Goal: Task Accomplishment & Management: Use online tool/utility

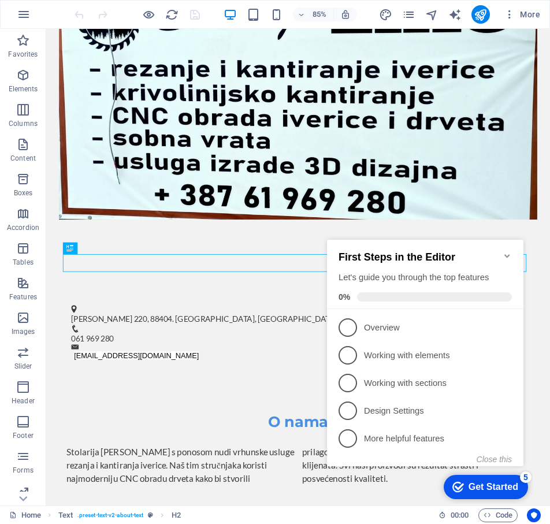
click at [505, 252] on icon "Minimize checklist" at bounding box center [507, 256] width 9 height 9
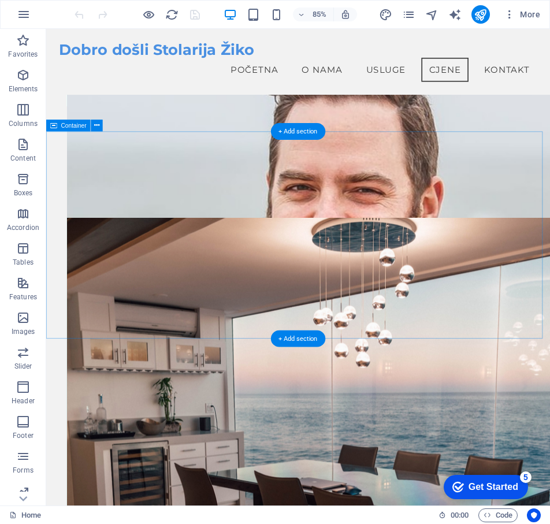
scroll to position [3309, 0]
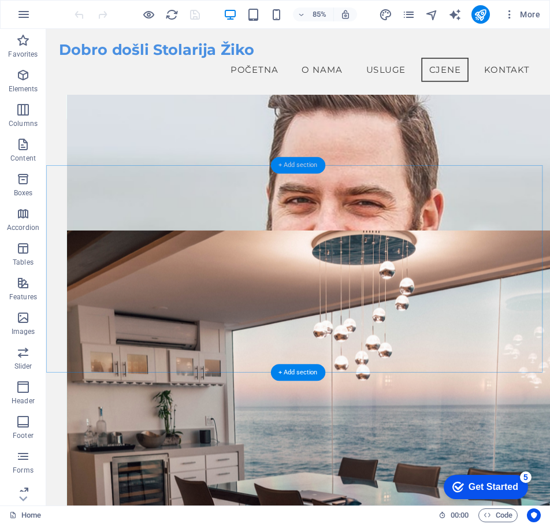
click at [294, 162] on div "+ Add section" at bounding box center [298, 165] width 54 height 17
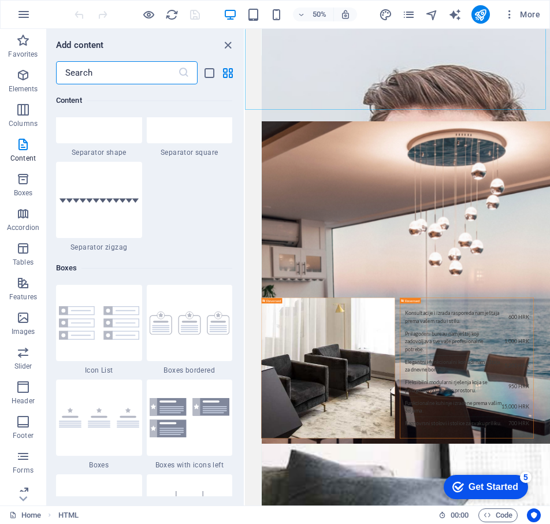
scroll to position [3064, 0]
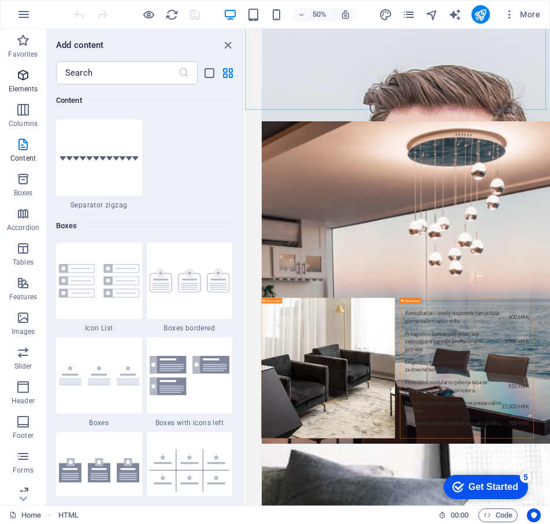
click at [32, 80] on span "Elements" at bounding box center [23, 82] width 46 height 28
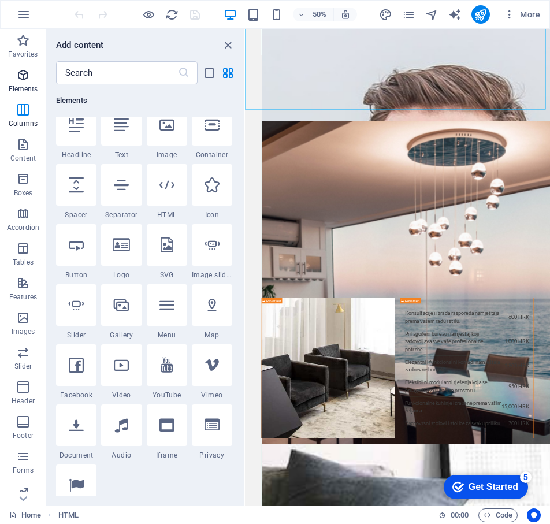
scroll to position [123, 0]
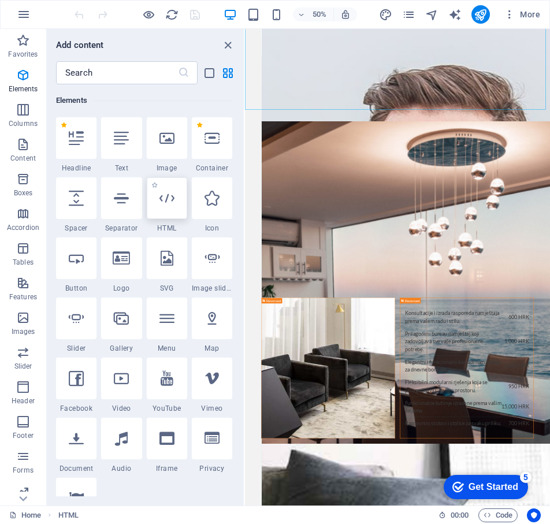
click at [165, 208] on div at bounding box center [167, 199] width 40 height 42
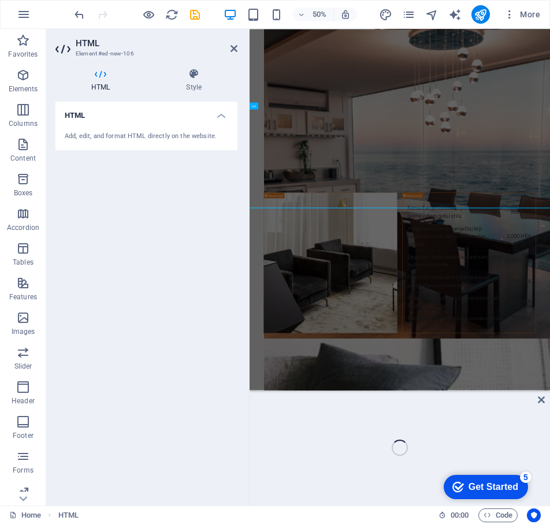
scroll to position [3523, 0]
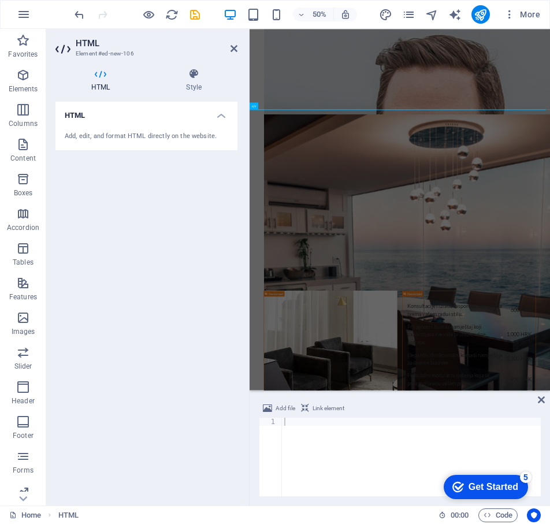
click at [291, 421] on div at bounding box center [411, 465] width 259 height 95
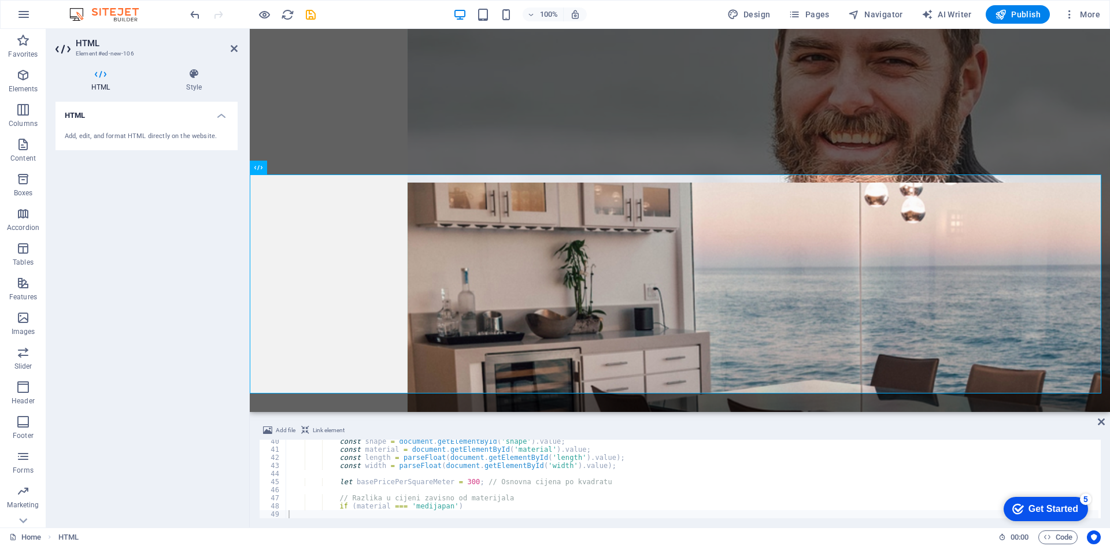
scroll to position [3213, 0]
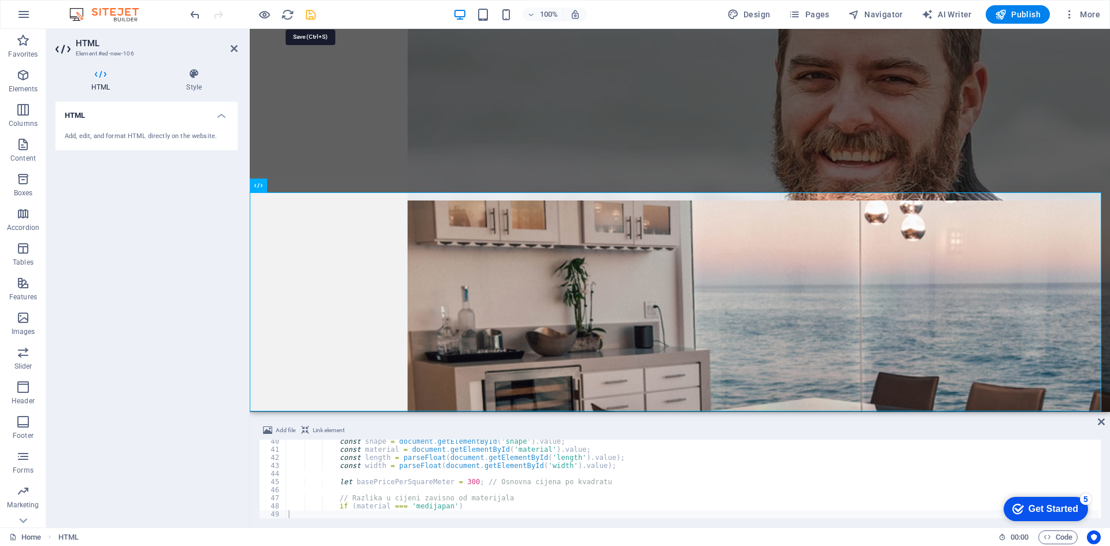
click at [308, 12] on icon "save" at bounding box center [310, 14] width 13 height 13
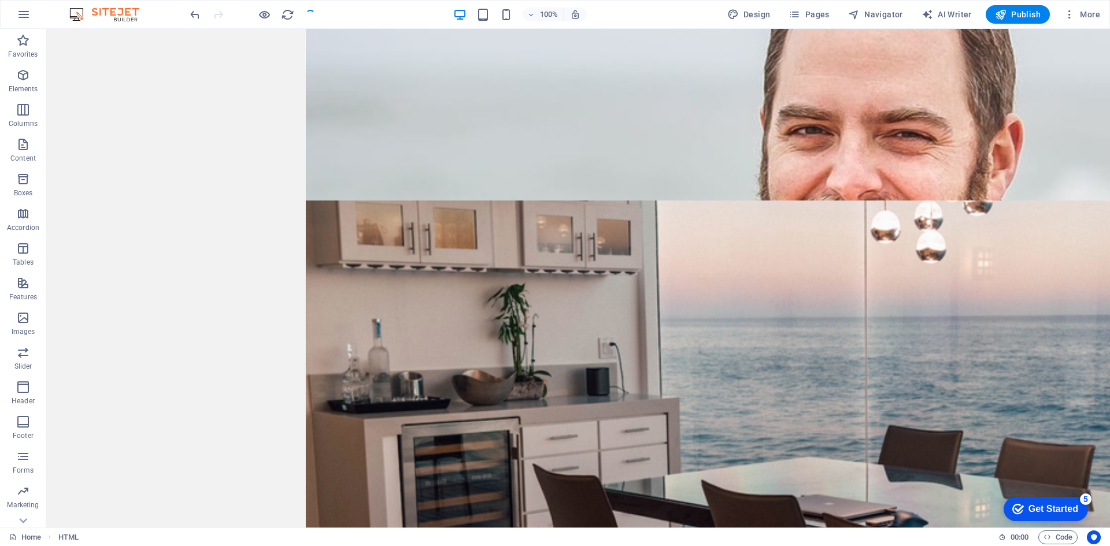
scroll to position [3311, 0]
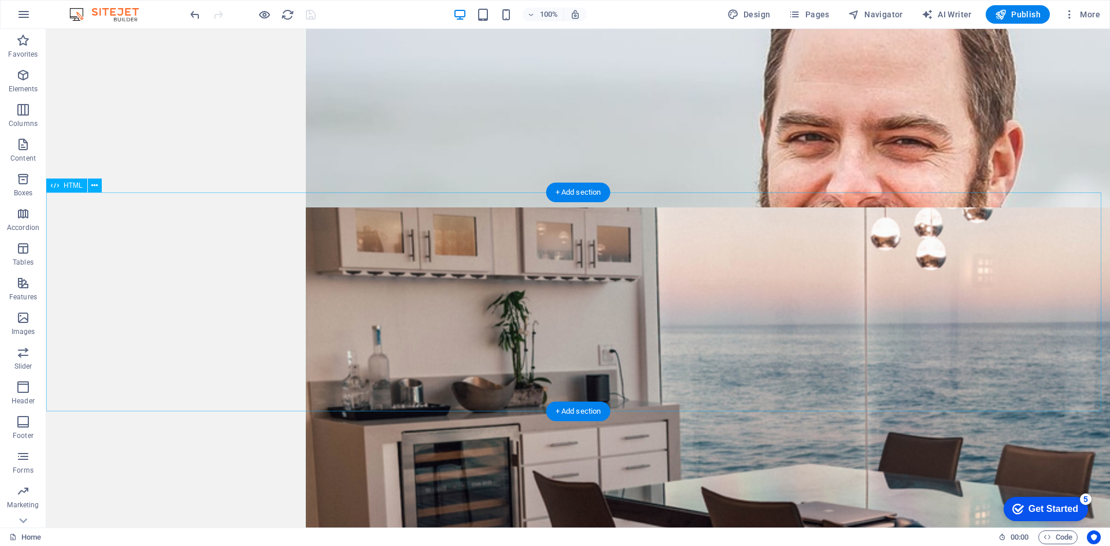
click at [550, 13] on span "Publish" at bounding box center [1018, 15] width 46 height 12
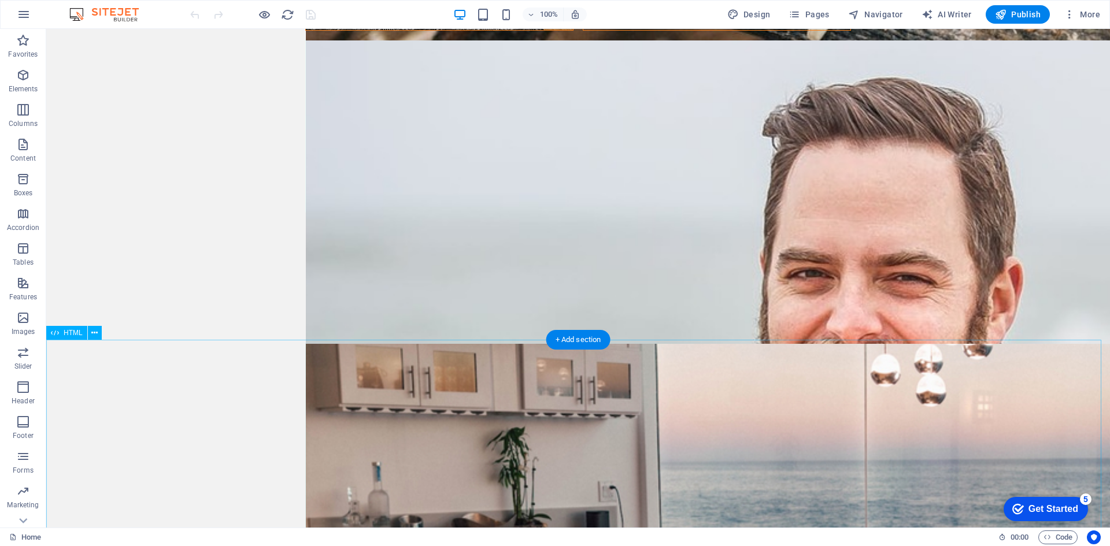
scroll to position [3178, 0]
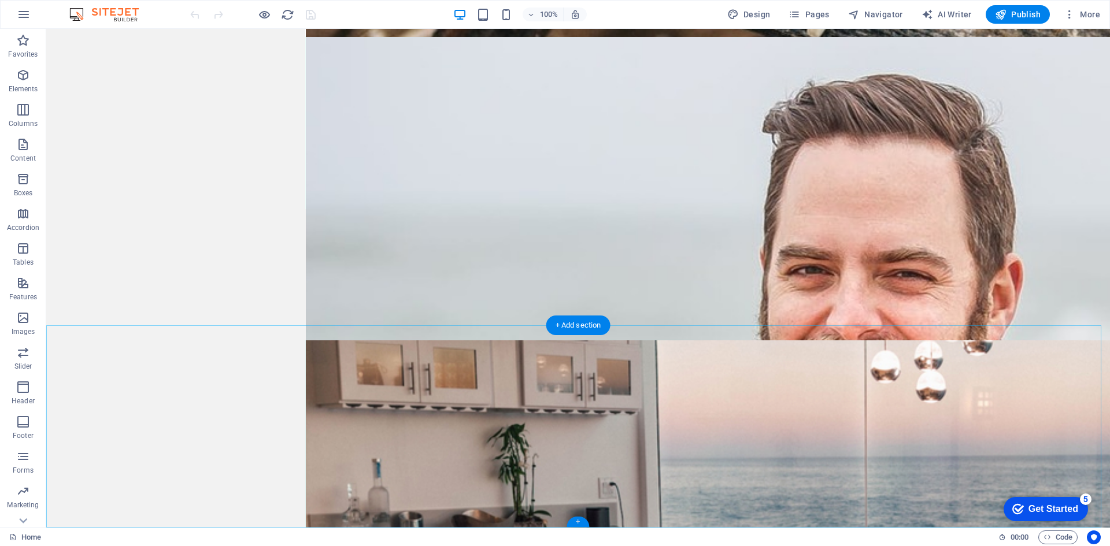
click at [578, 520] on div "+" at bounding box center [578, 522] width 23 height 10
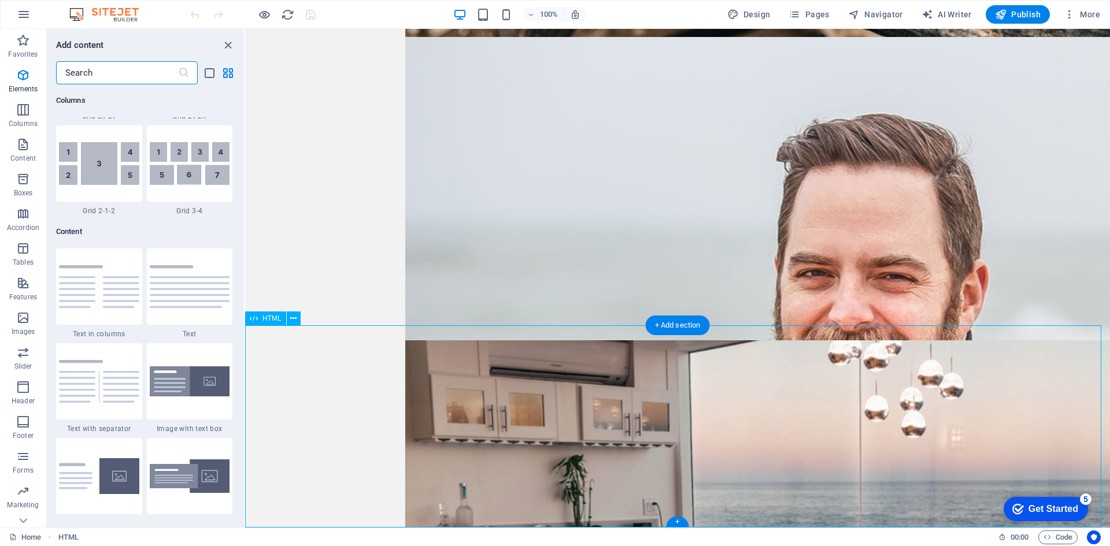
scroll to position [2023, 0]
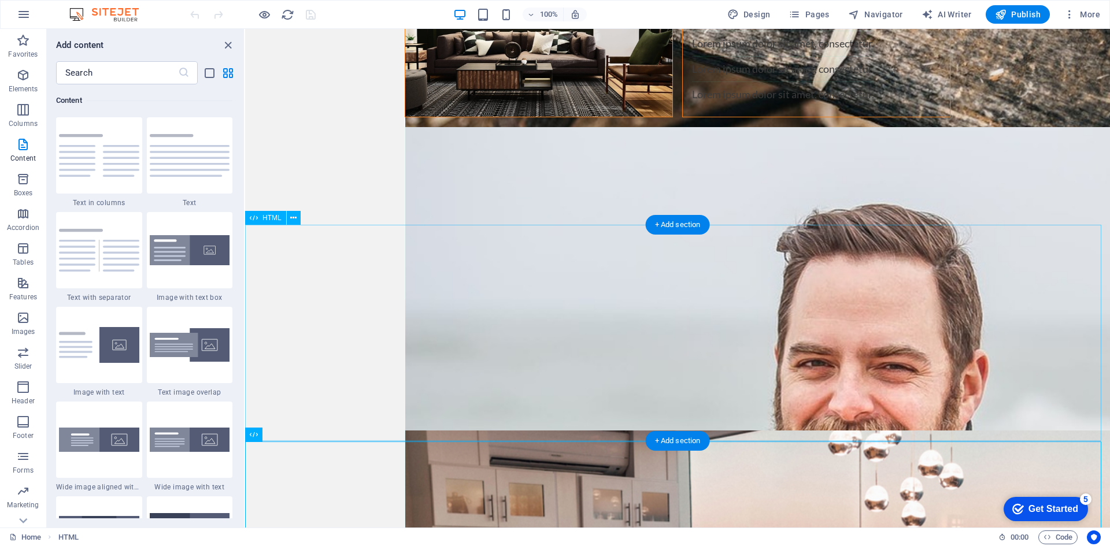
scroll to position [3120, 0]
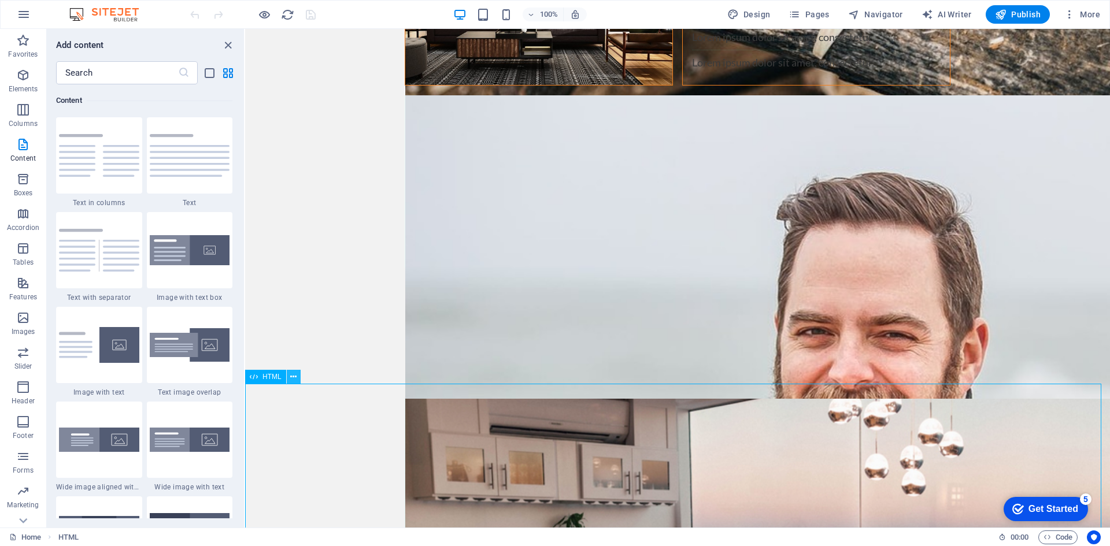
click at [294, 375] on icon at bounding box center [293, 377] width 6 height 12
click at [293, 379] on icon at bounding box center [293, 377] width 6 height 12
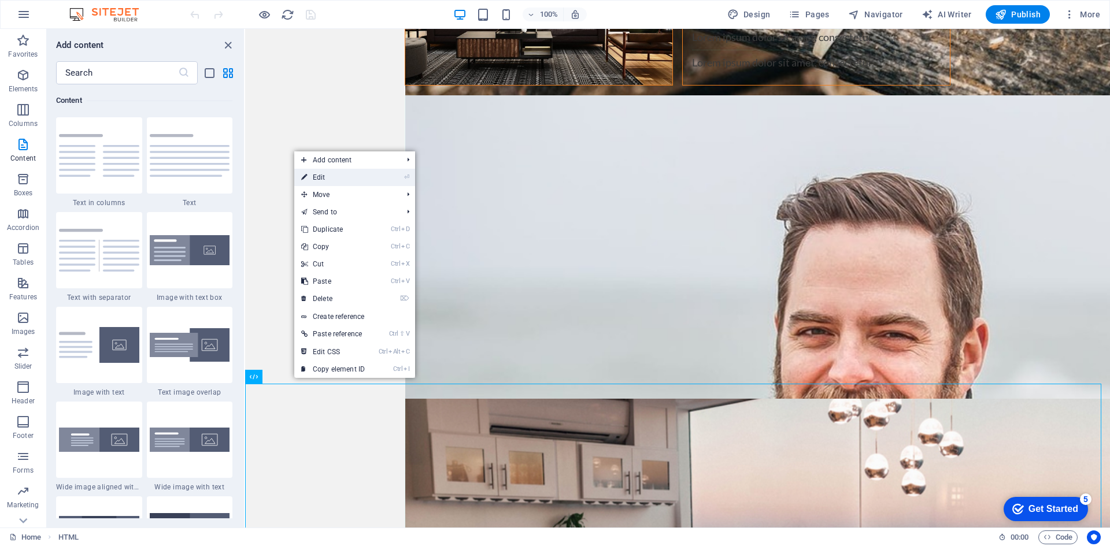
click at [325, 176] on link "⏎ Edit" at bounding box center [332, 177] width 77 height 17
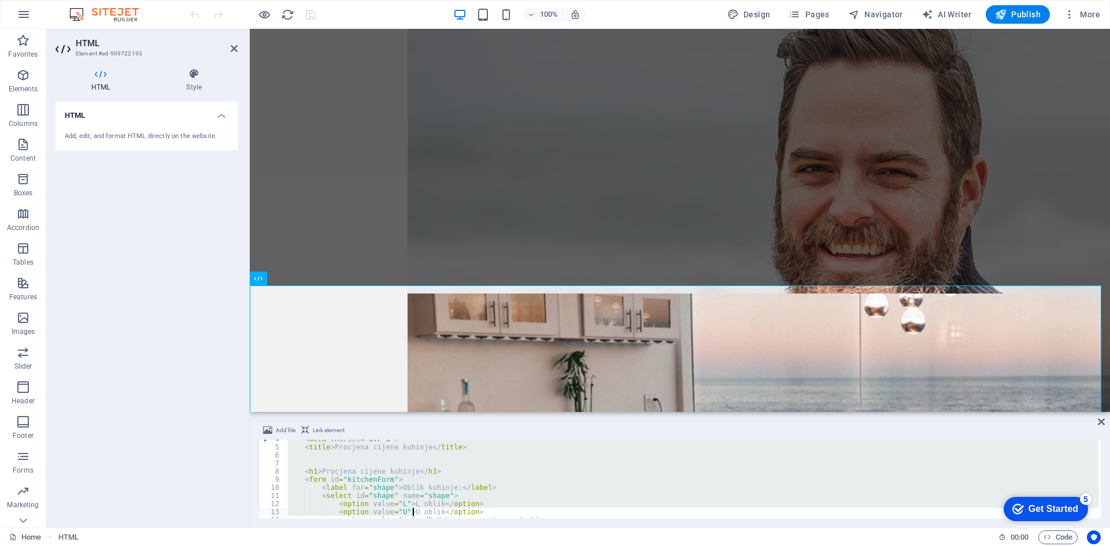
scroll to position [417, 0]
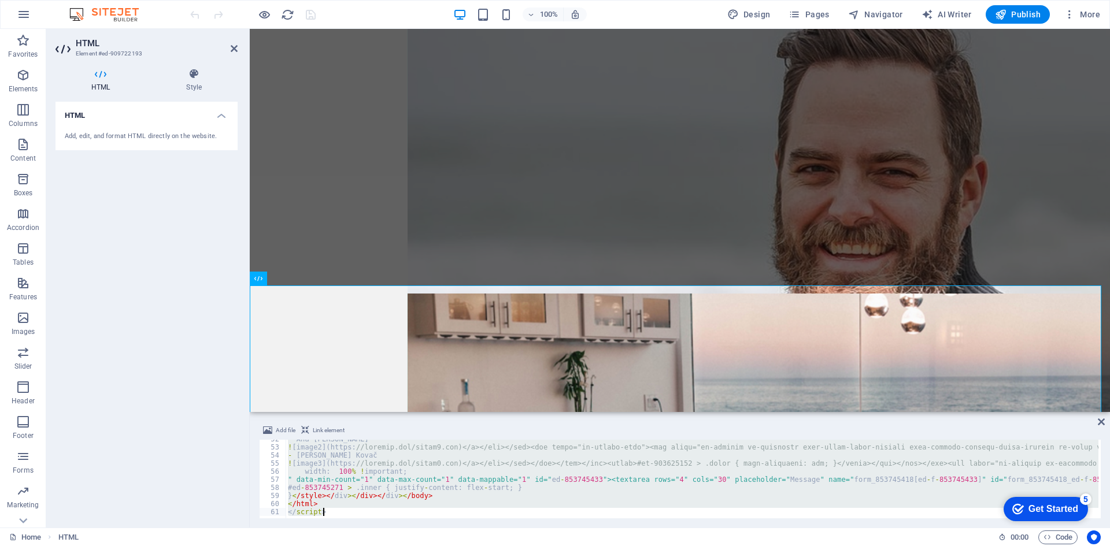
drag, startPoint x: 305, startPoint y: 463, endPoint x: 437, endPoint y: 572, distance: 171.2
click at [437, 546] on html "Stolarija ŽIKO Home Favorites Elements Columns Content Boxes Accordion Tables F…" at bounding box center [555, 273] width 1110 height 546
type textarea "</html> </script>"
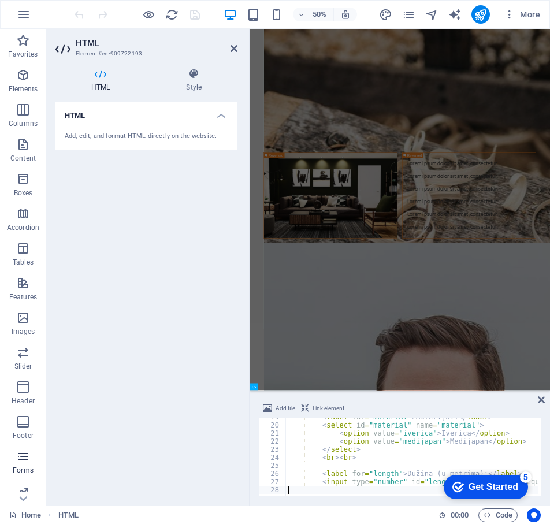
scroll to position [3075, 0]
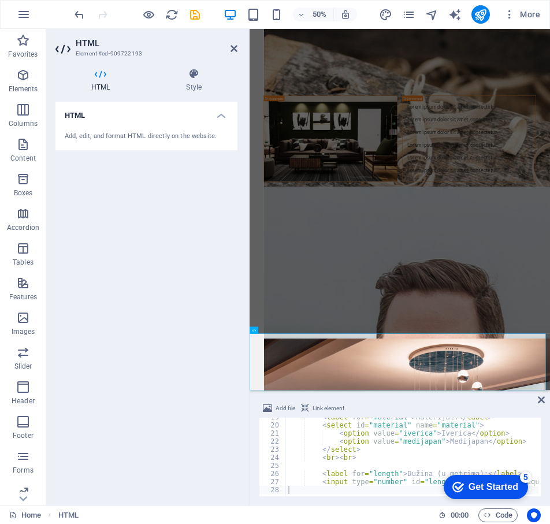
click at [291, 488] on div "< label for = "material" > Materijal: </ label > < select id = "material" name …" at bounding box center [413, 459] width 254 height 93
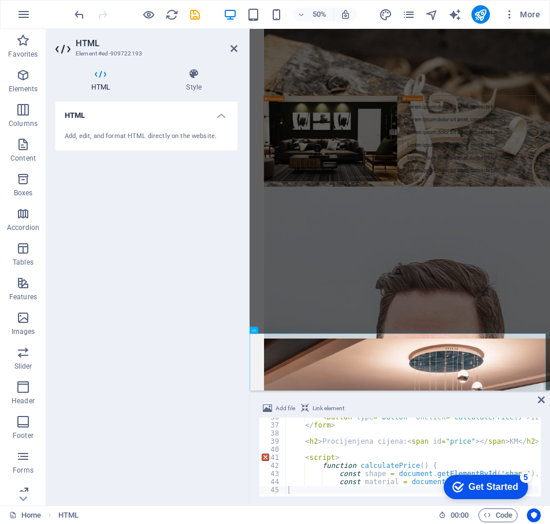
click at [291, 487] on div "< button type = "button" onclick = "calculatePrice()" > Izračunaj cijenu </ but…" at bounding box center [448, 459] width 324 height 93
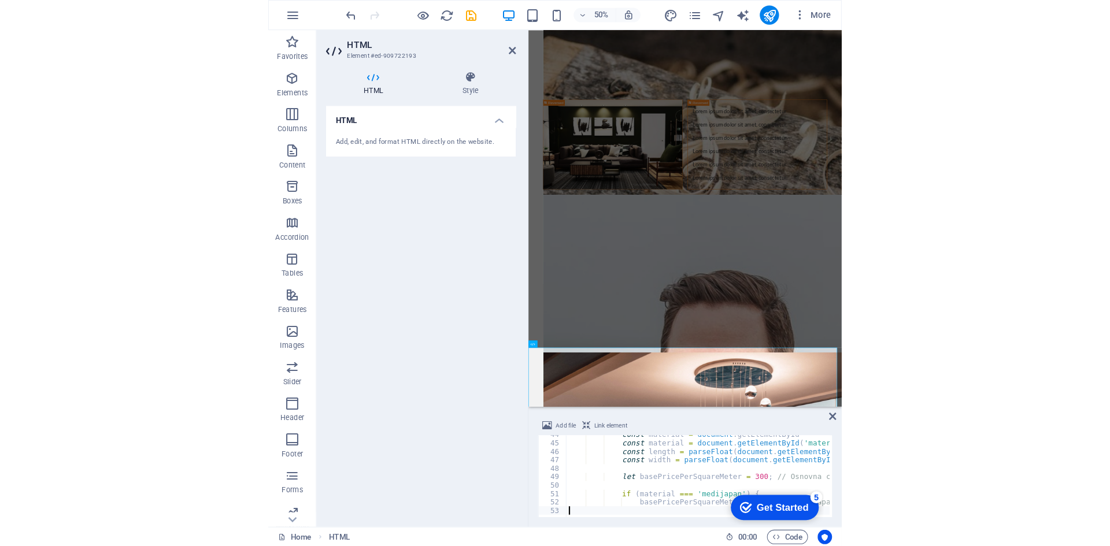
scroll to position [350, 0]
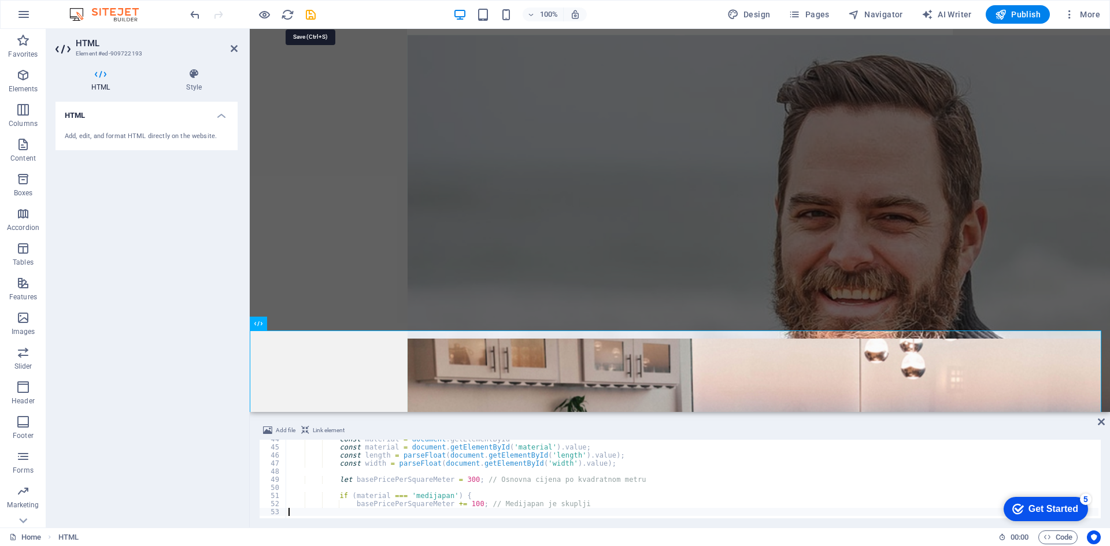
click at [315, 14] on icon "save" at bounding box center [310, 14] width 13 height 13
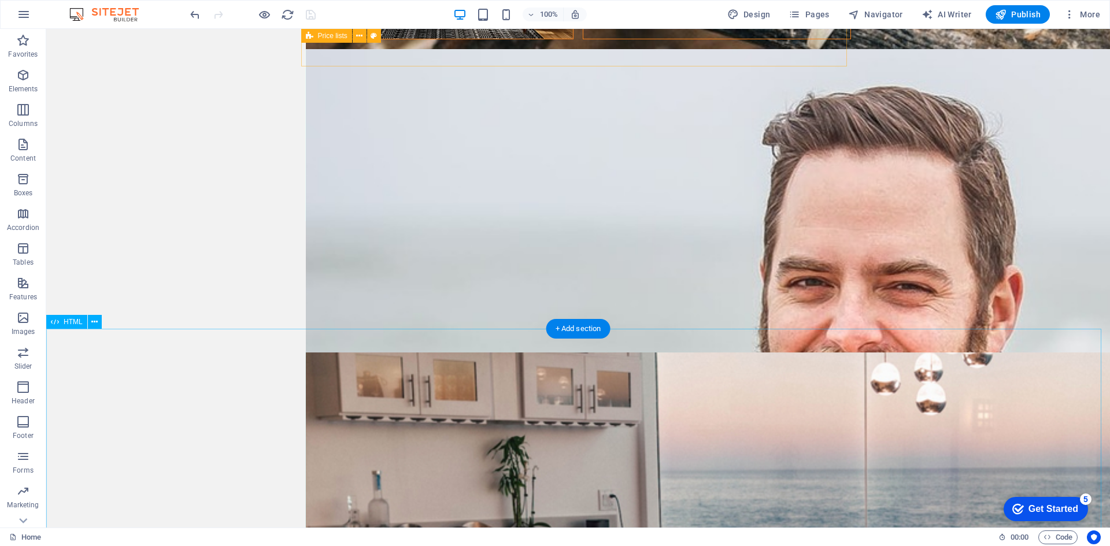
scroll to position [3195, 0]
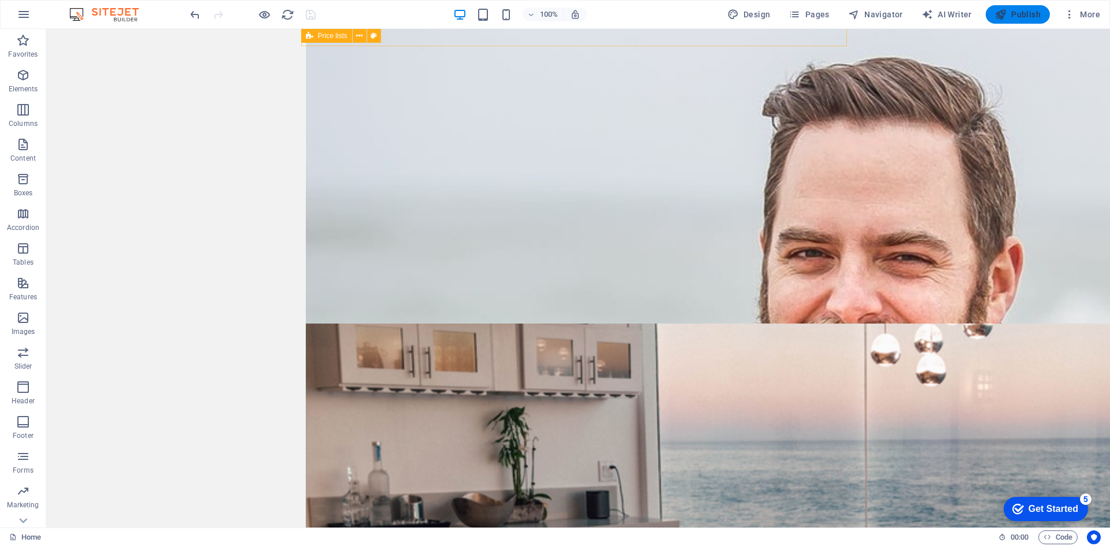
click at [1025, 10] on span "Publish" at bounding box center [1018, 15] width 46 height 12
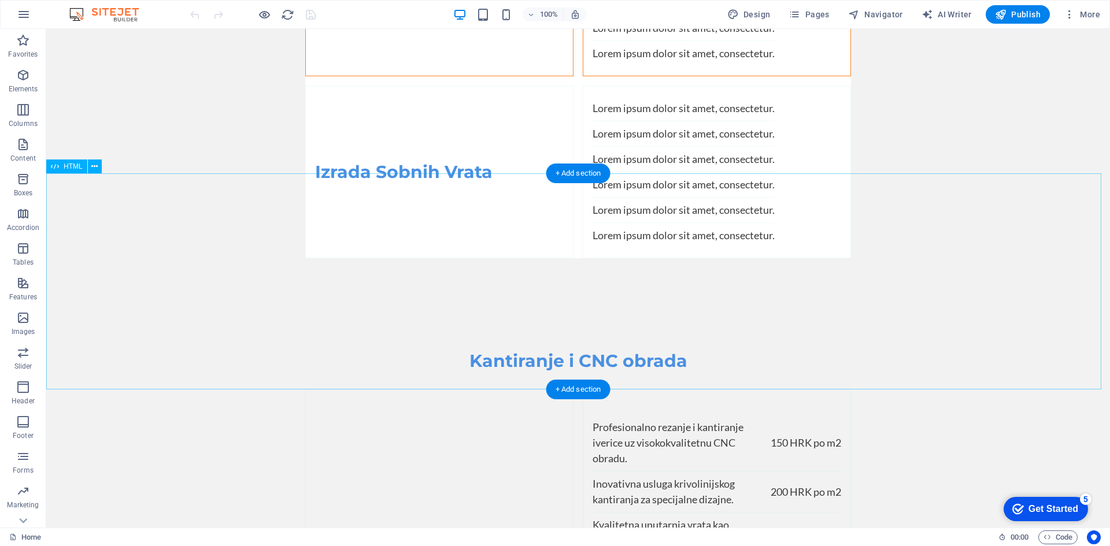
scroll to position [3178, 0]
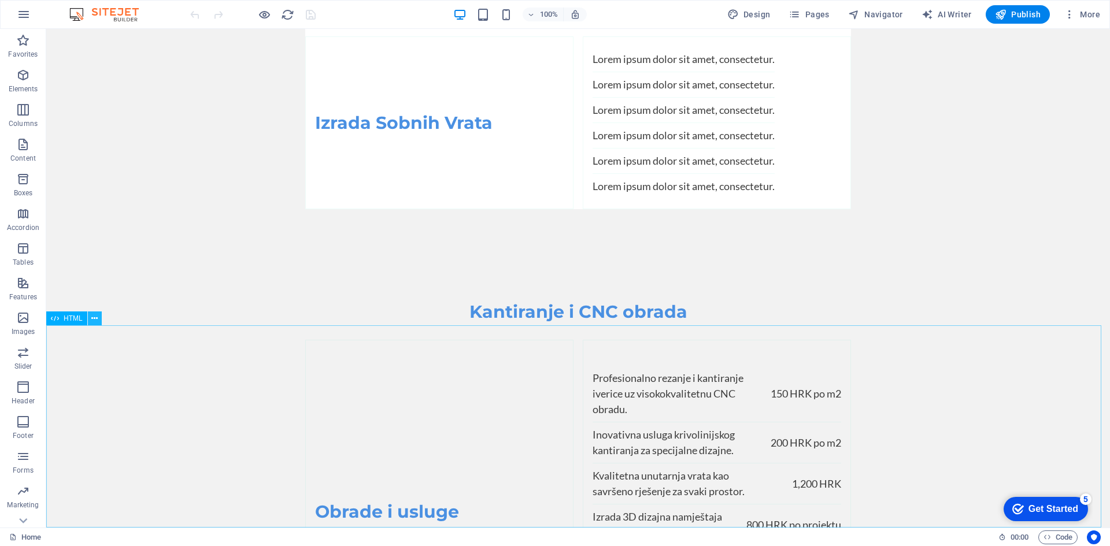
click at [93, 320] on icon at bounding box center [94, 319] width 6 height 12
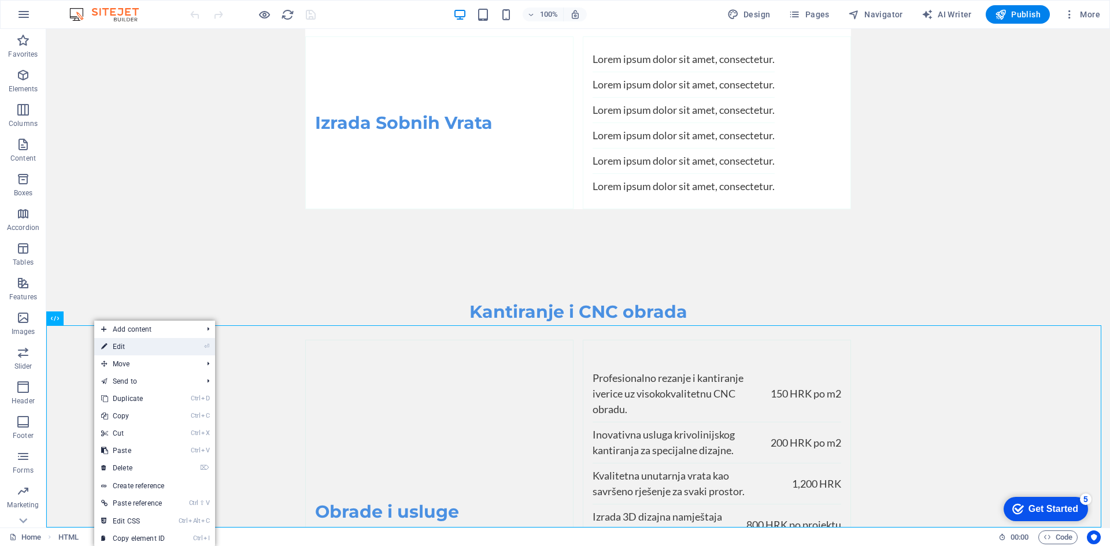
click at [121, 346] on link "⏎ Edit" at bounding box center [132, 346] width 77 height 17
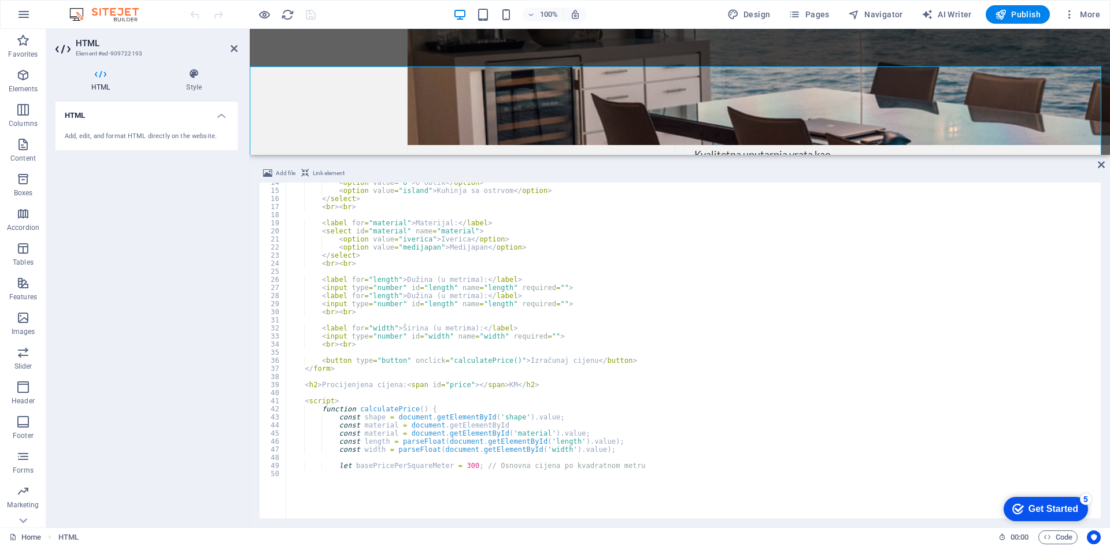
scroll to position [102, 0]
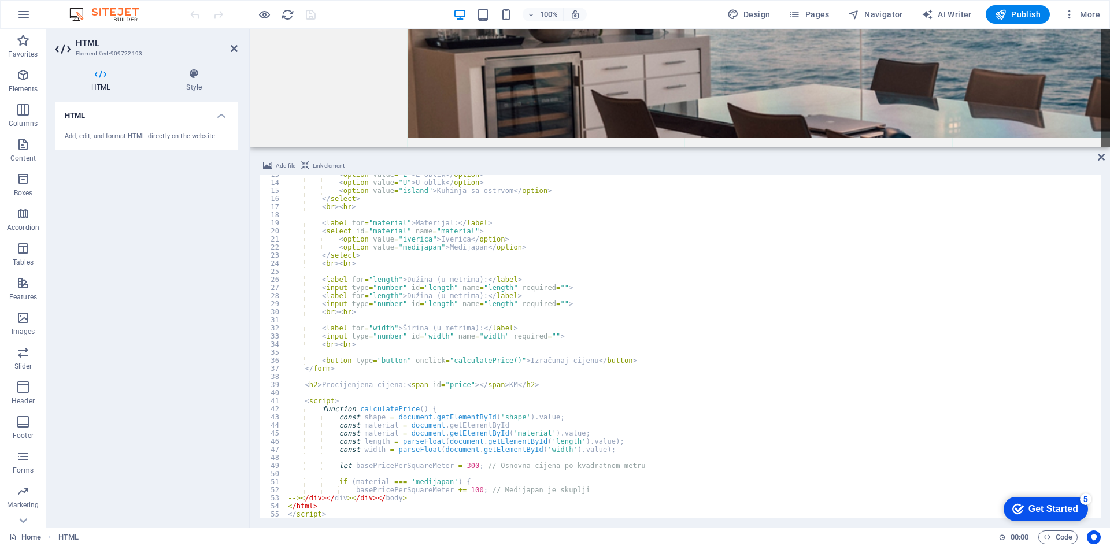
drag, startPoint x: 501, startPoint y: 413, endPoint x: 507, endPoint y: 164, distance: 248.7
click at [515, 147] on div "H2 Text Info Bar Container Spacer Text Container H2 Spacer Boxes Container Boxe…" at bounding box center [680, 278] width 860 height 499
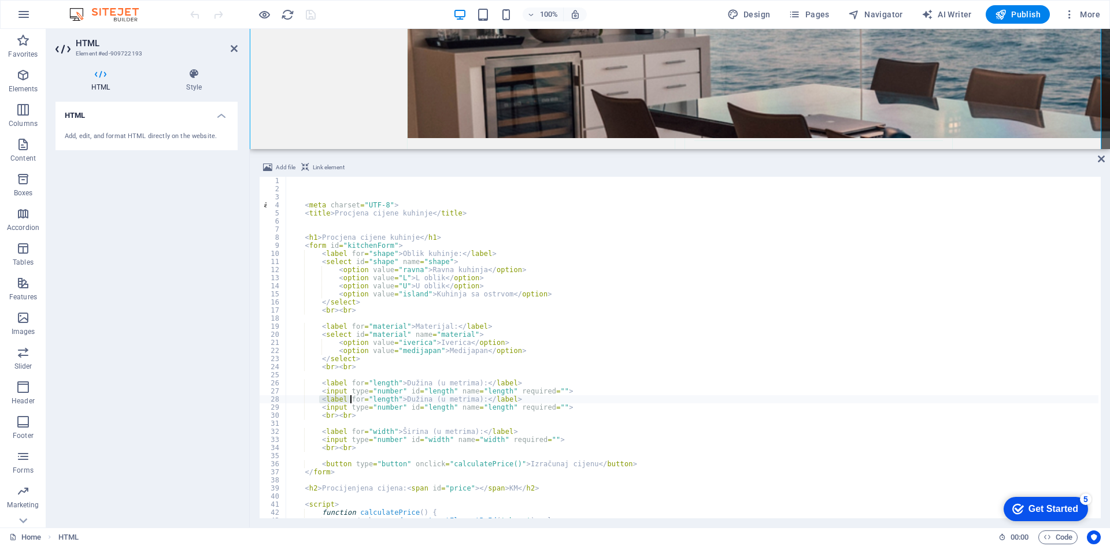
drag, startPoint x: 319, startPoint y: 400, endPoint x: 349, endPoint y: 402, distance: 30.7
click at [349, 402] on div "< meta charset = "UTF-8" > < title > Procjena cijene kuhinje </ title > < h1 > …" at bounding box center [692, 356] width 813 height 358
click at [368, 413] on div "< meta charset = "UTF-8" > < title > Procjena cijene kuhinje </ title > < h1 > …" at bounding box center [692, 356] width 813 height 358
drag, startPoint x: 553, startPoint y: 407, endPoint x: 284, endPoint y: 398, distance: 269.0
click at [284, 398] on div "<br><br> 1 2 3 4 5 6 7 8 9 10 11 12 13 14 15 16 17 18 19 20 21 22 23 24 25 26 2…" at bounding box center [680, 348] width 842 height 342
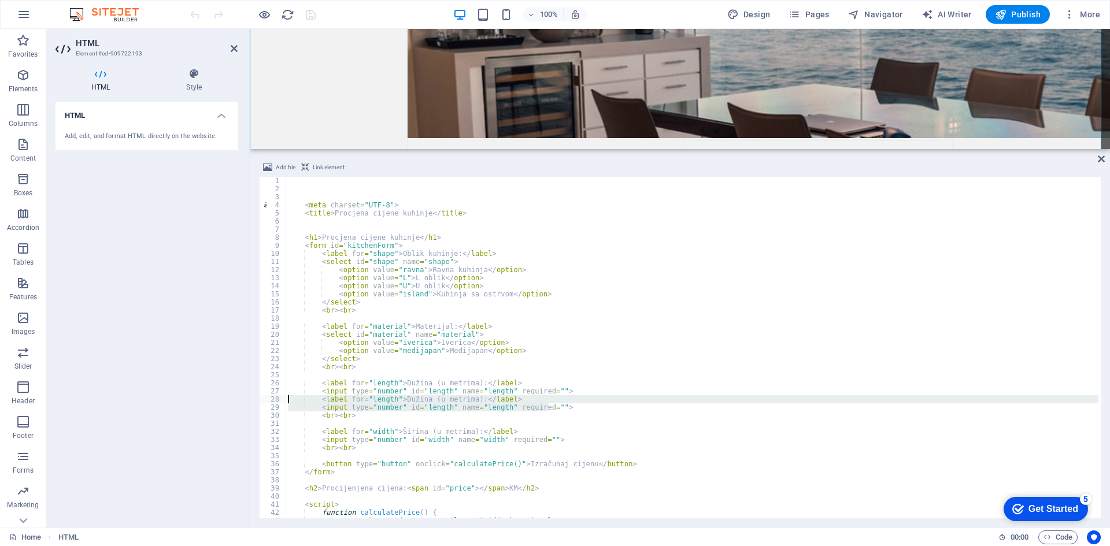
type textarea "<label for="length">Dužina (u metrima):</label> <input type="number" id="length…"
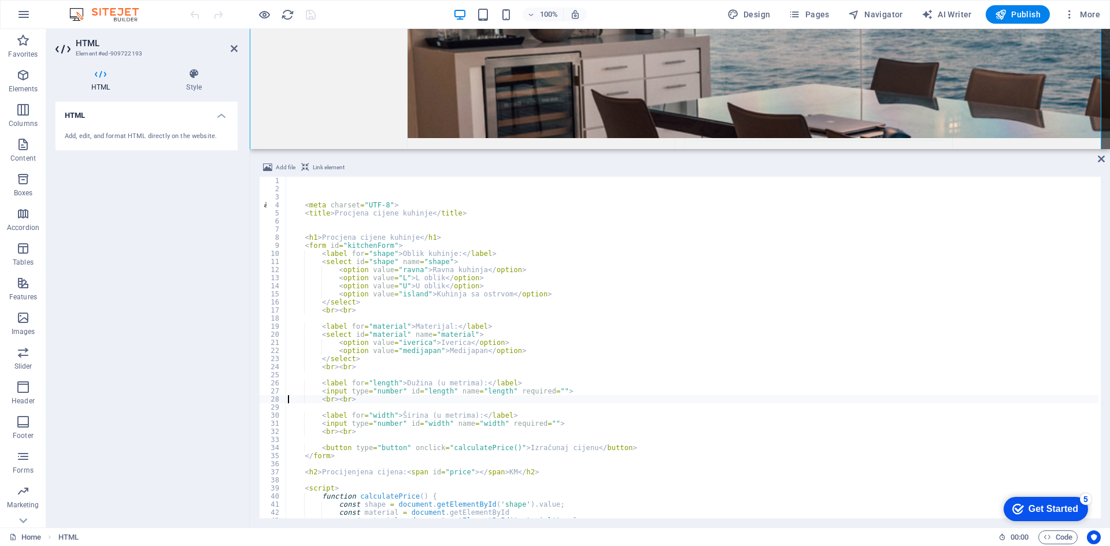
click at [357, 431] on div "< meta charset = "UTF-8" > < title > Procjena cijene kuhinje </ title > < h1 > …" at bounding box center [692, 356] width 813 height 358
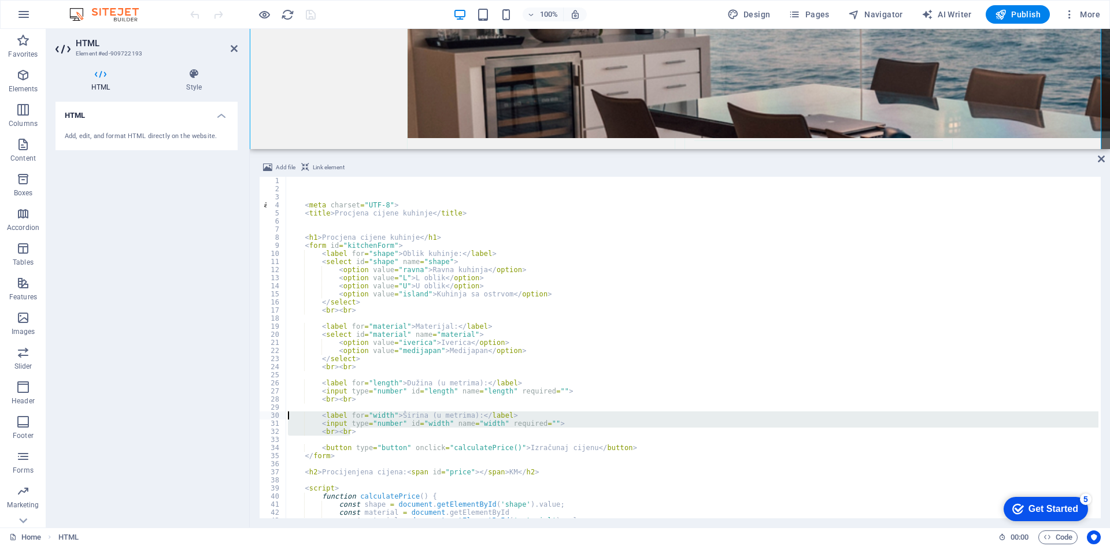
drag, startPoint x: 355, startPoint y: 431, endPoint x: 283, endPoint y: 412, distance: 74.2
click at [283, 412] on div "<br><br> 1 2 3 4 5 6 7 8 9 10 11 12 13 14 15 16 17 18 19 20 21 22 23 24 25 26 2…" at bounding box center [680, 348] width 842 height 342
type textarea "<label for="width">Širina (u metrima):</label> <input type="number" id="width" …"
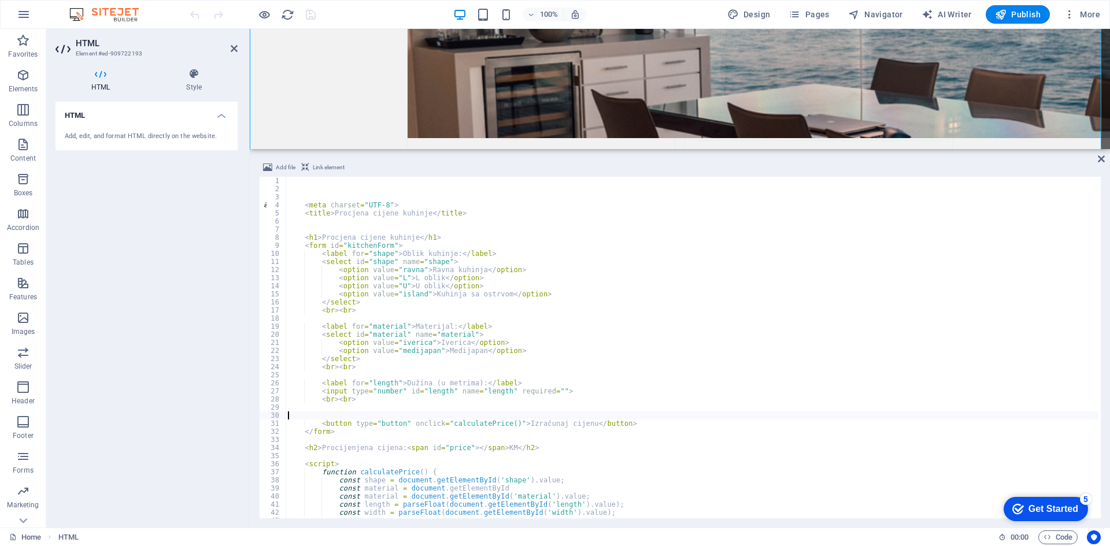
type textarea "<button type="button" onclick="calculatePrice()">Izračunaj cijenu</button>"
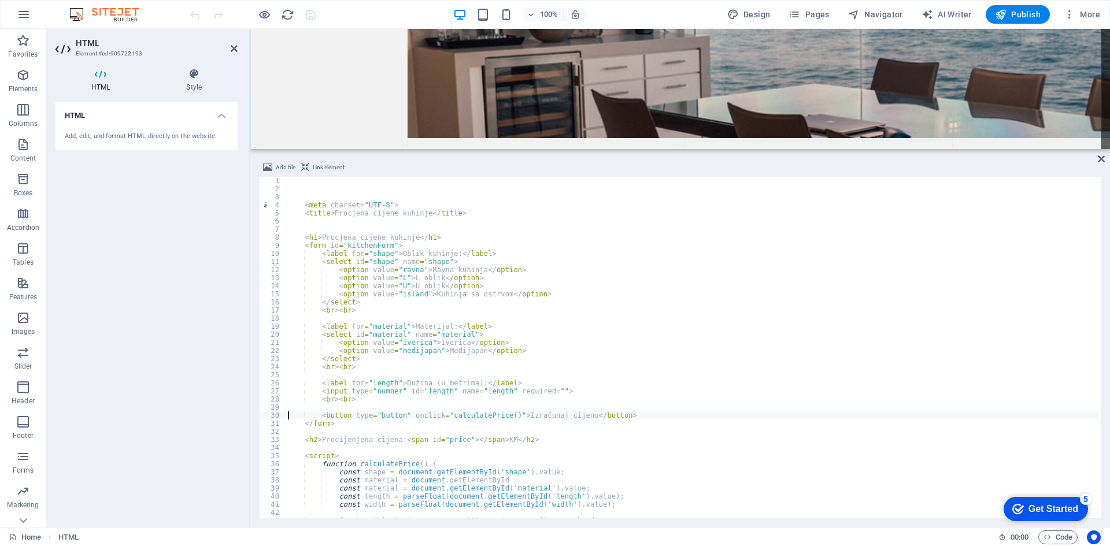
click at [288, 405] on div "< meta charset = "UTF-8" > < title > Procjena cijene kuhinje </ title > < h1 > …" at bounding box center [692, 356] width 813 height 358
type textarea "<button type="button" onclick="calculatePrice()">Izračunaj cijenu</button>"
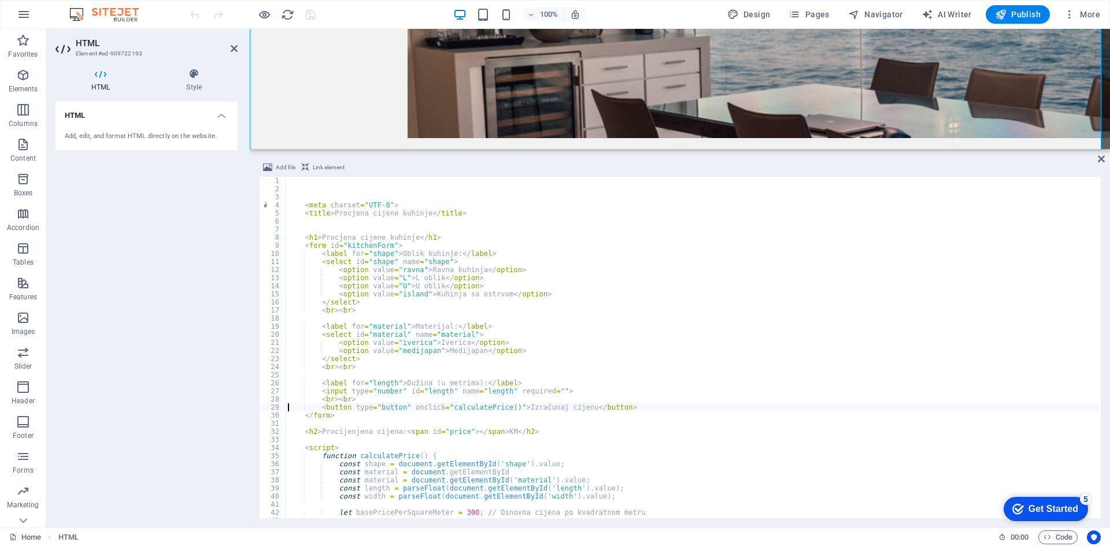
click at [227, 352] on div "HTML Add, edit, and format HTML directly on the website." at bounding box center [147, 310] width 182 height 417
click at [308, 12] on icon "save" at bounding box center [310, 14] width 13 height 13
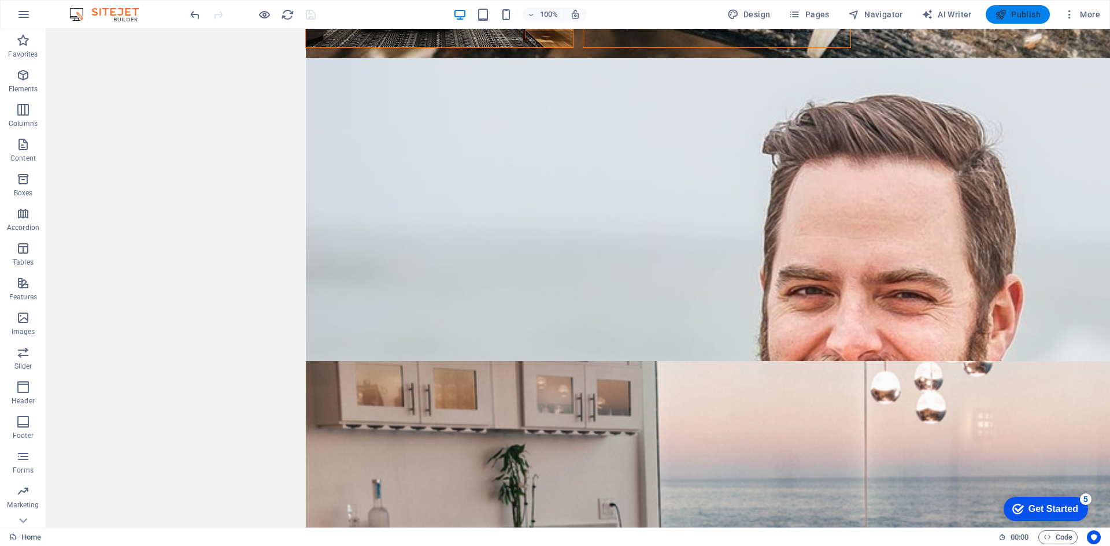
click at [1028, 12] on span "Publish" at bounding box center [1018, 15] width 46 height 12
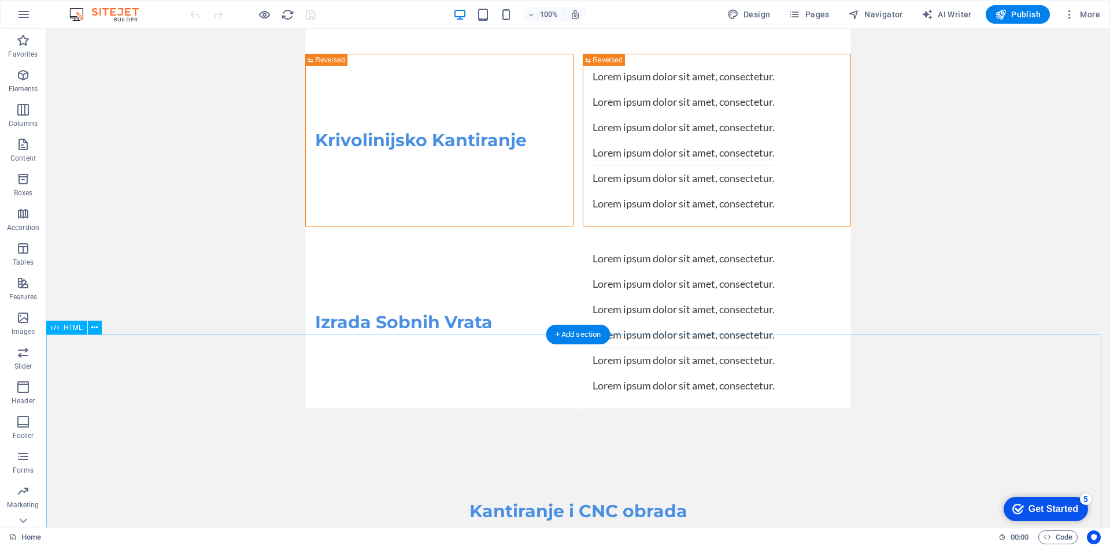
scroll to position [3140, 0]
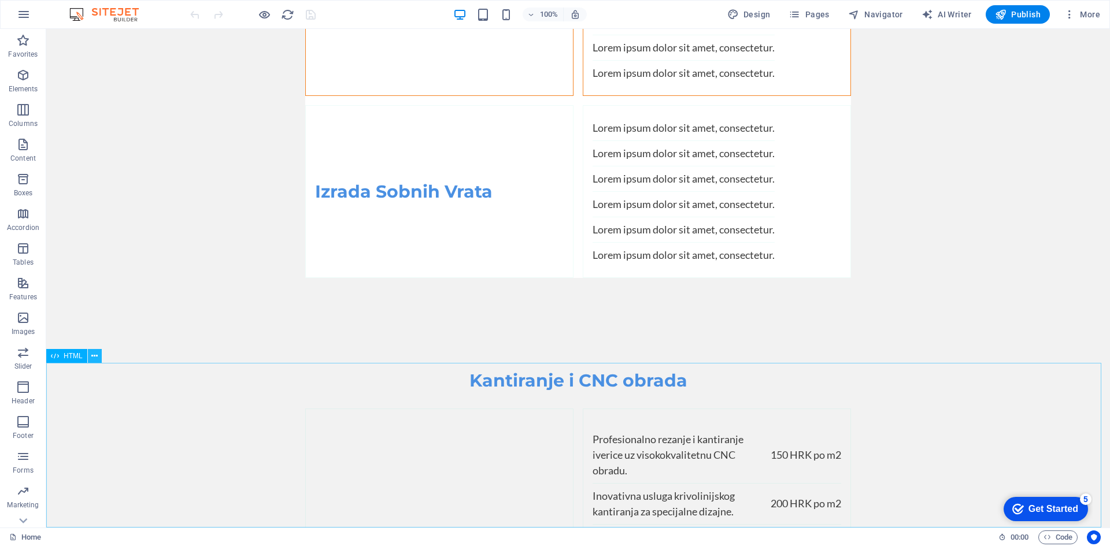
click at [96, 357] on icon at bounding box center [94, 356] width 6 height 12
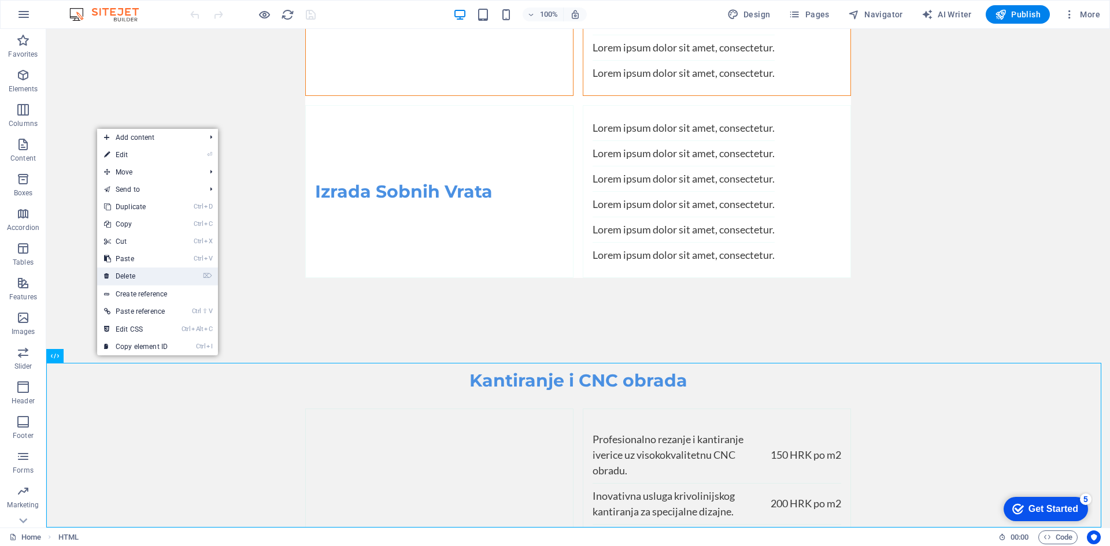
click at [132, 276] on link "⌦ Delete" at bounding box center [135, 276] width 77 height 17
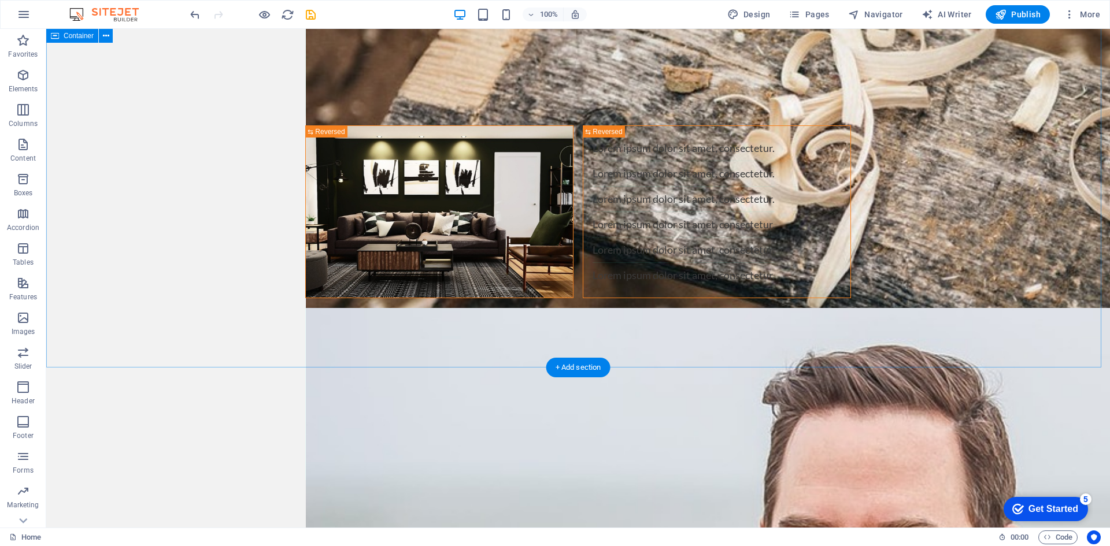
scroll to position [2976, 0]
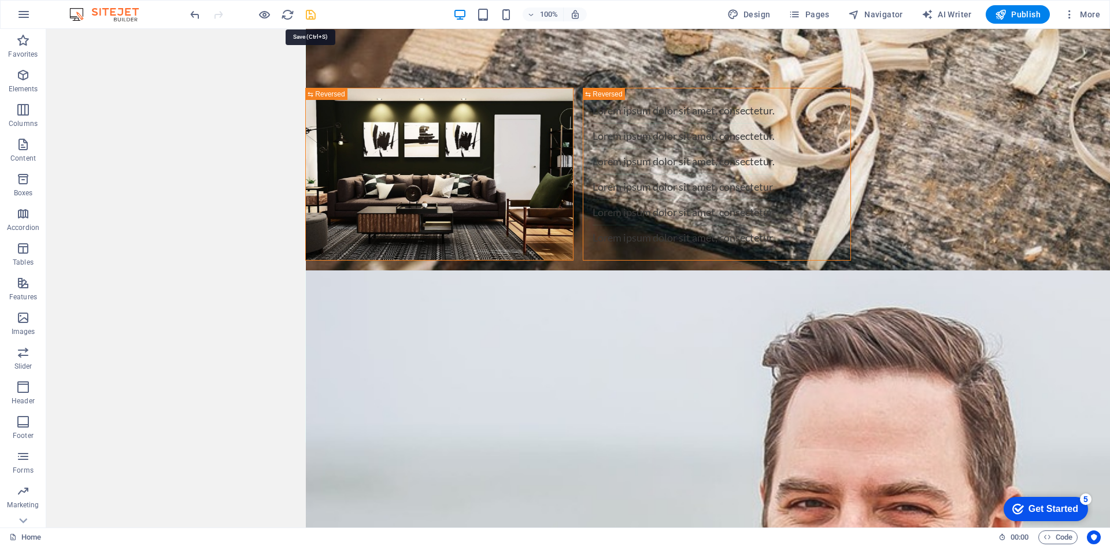
click at [310, 16] on icon "save" at bounding box center [310, 14] width 13 height 13
